Goal: Task Accomplishment & Management: Use online tool/utility

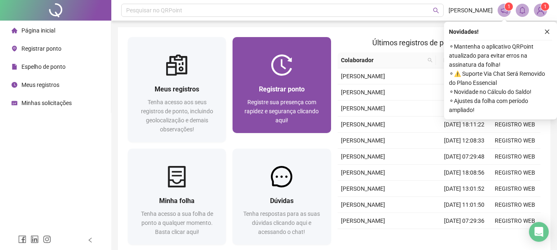
click at [260, 56] on div at bounding box center [281, 64] width 98 height 21
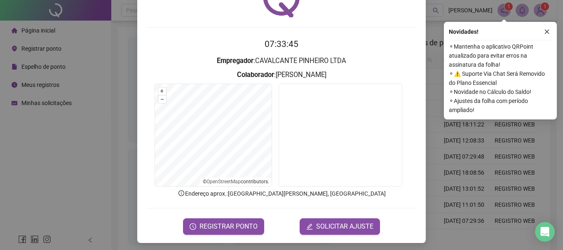
scroll to position [54, 0]
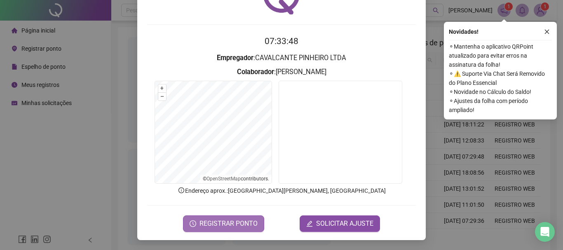
click at [227, 223] on span "REGISTRAR PONTO" at bounding box center [228, 224] width 58 height 10
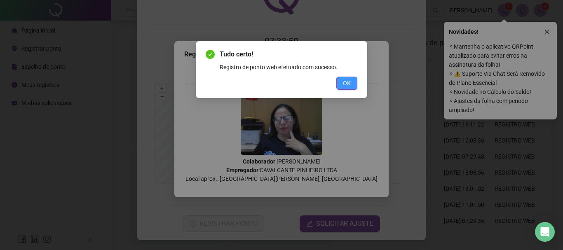
click at [346, 86] on span "OK" at bounding box center [347, 83] width 8 height 9
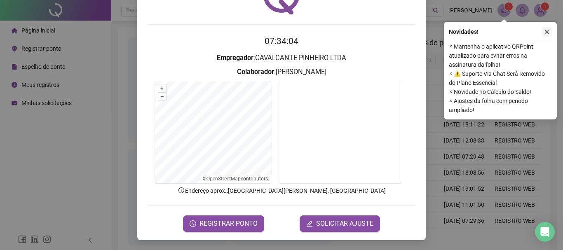
click at [547, 29] on icon "close" at bounding box center [547, 32] width 6 height 6
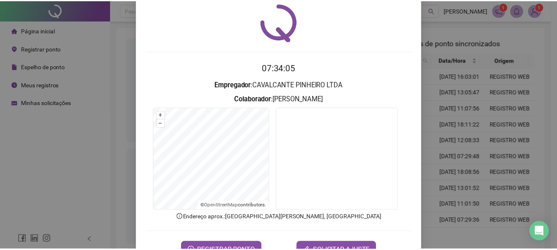
scroll to position [12, 0]
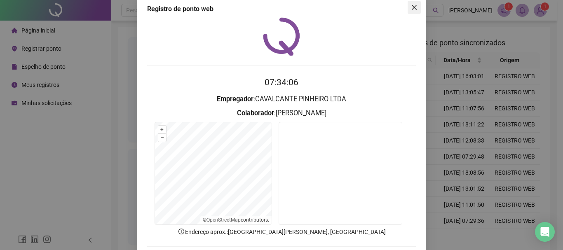
click at [412, 6] on icon "close" at bounding box center [414, 7] width 5 height 5
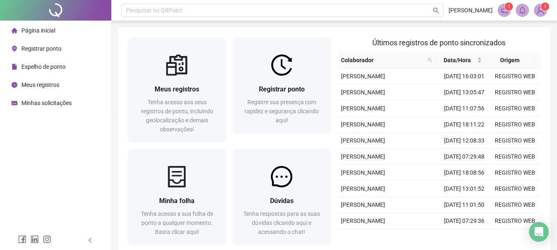
click at [33, 28] on span "Página inicial" at bounding box center [38, 30] width 34 height 7
click at [37, 27] on div "Página inicial" at bounding box center [34, 30] width 44 height 16
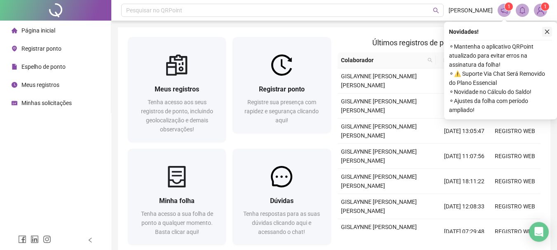
click at [550, 31] on button "button" at bounding box center [547, 32] width 10 height 10
